Goal: Information Seeking & Learning: Compare options

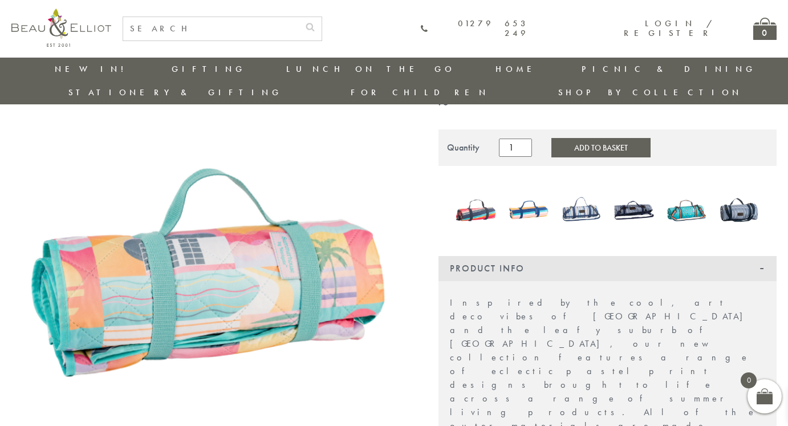
scroll to position [112, 0]
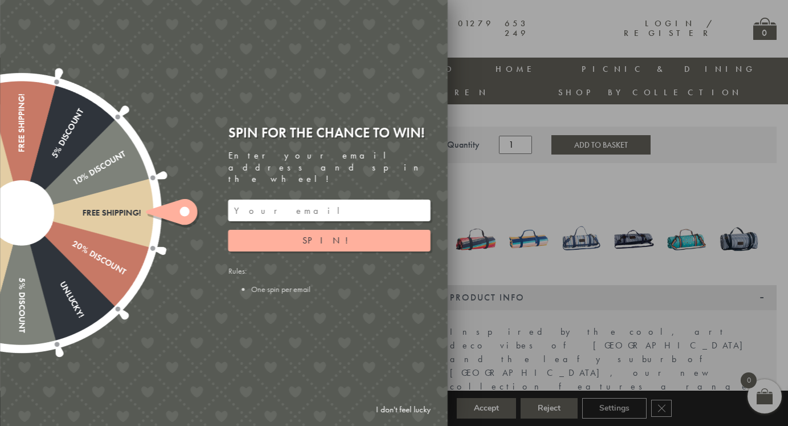
click at [479, 225] on div at bounding box center [394, 213] width 788 height 426
click at [456, 212] on div at bounding box center [394, 213] width 788 height 426
click at [393, 404] on link "I don't feel lucky" at bounding box center [403, 409] width 66 height 21
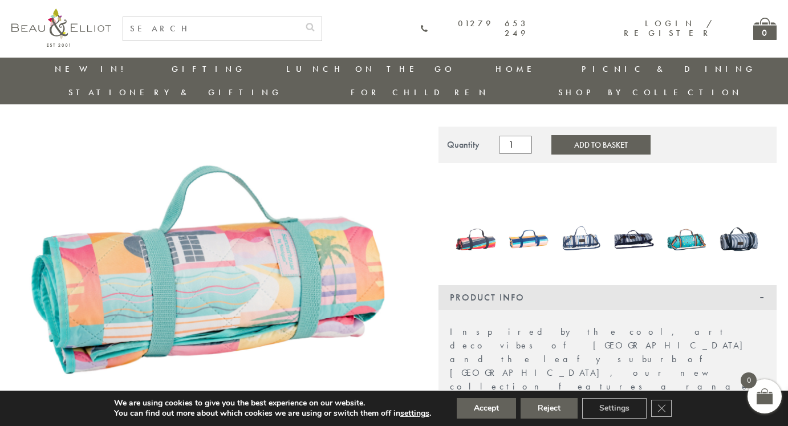
click at [471, 216] on img at bounding box center [476, 239] width 41 height 54
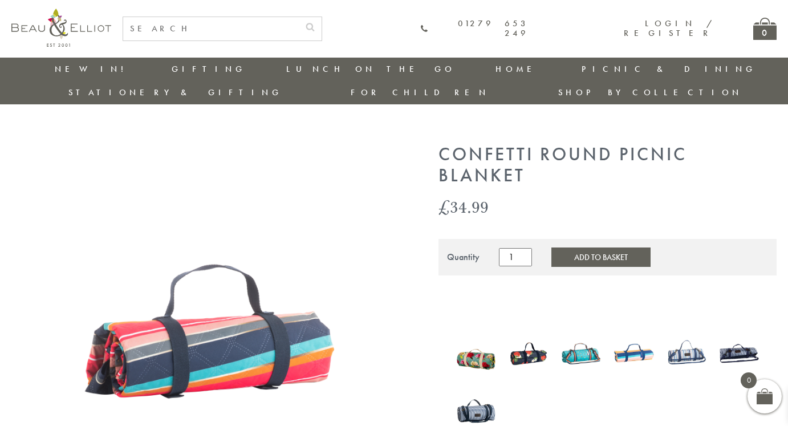
scroll to position [108, 0]
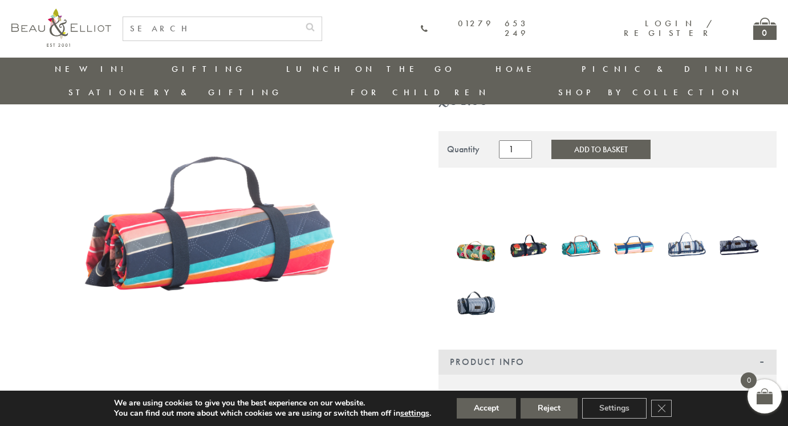
click at [683, 221] on img at bounding box center [686, 245] width 41 height 54
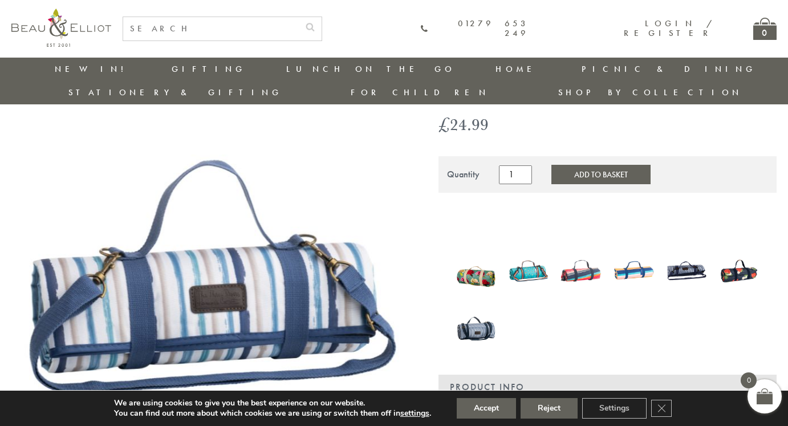
scroll to position [61, 0]
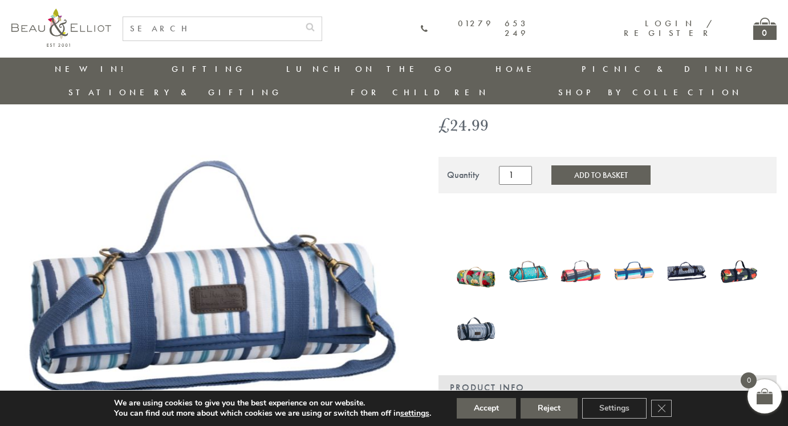
click at [686, 249] on img at bounding box center [686, 271] width 41 height 54
